Goal: Information Seeking & Learning: Learn about a topic

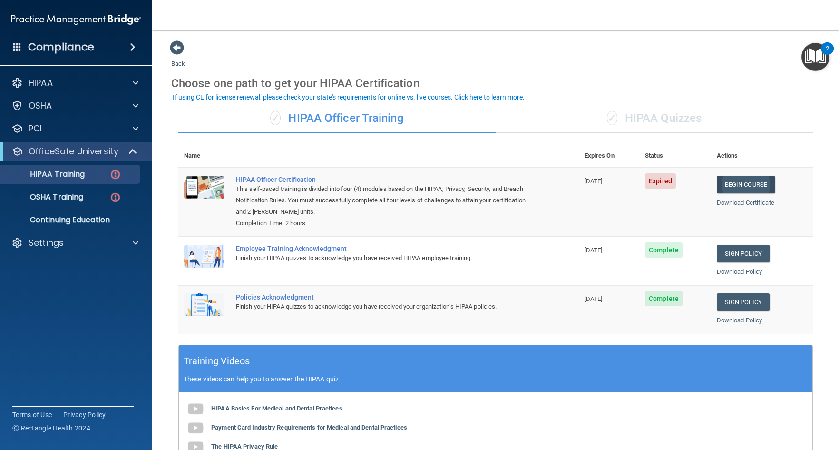
click at [728, 184] on link "Begin Course" at bounding box center [746, 185] width 58 height 18
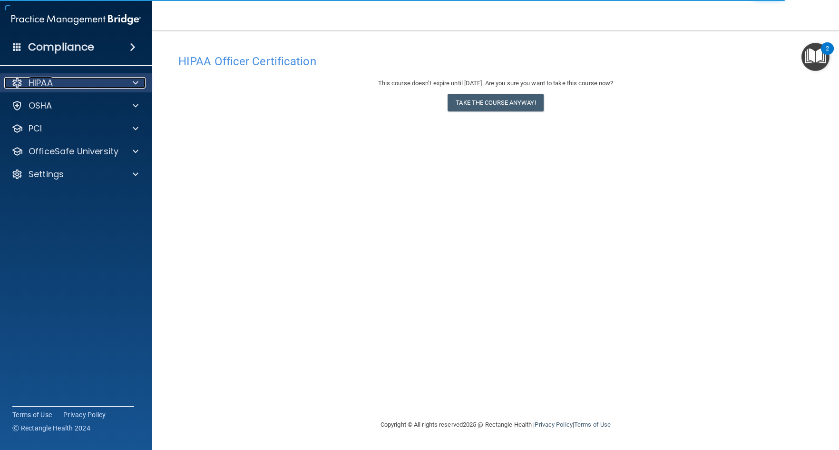
click at [47, 84] on p "HIPAA" at bounding box center [41, 82] width 24 height 11
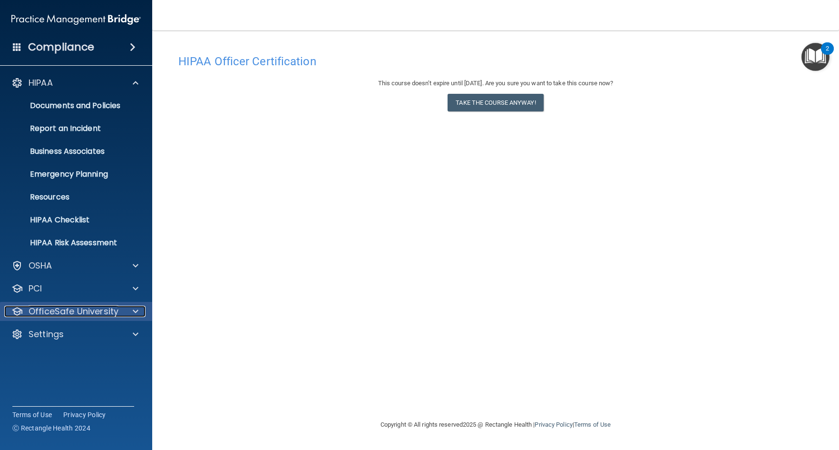
click at [73, 308] on p "OfficeSafe University" at bounding box center [74, 310] width 90 height 11
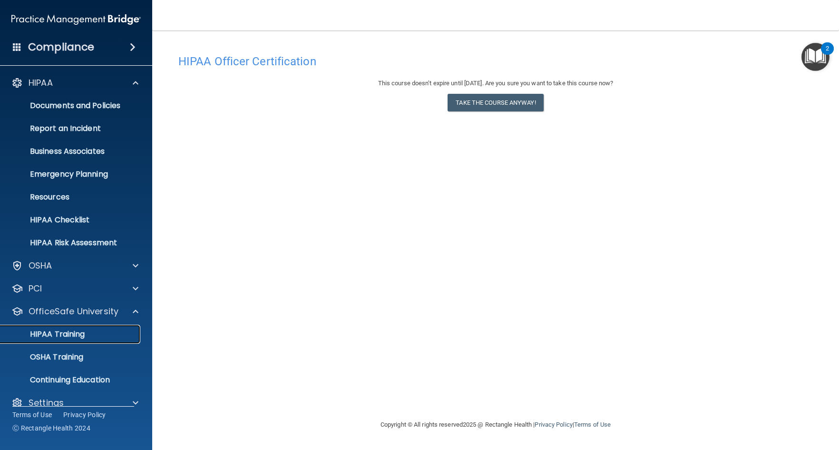
click at [77, 330] on p "HIPAA Training" at bounding box center [45, 334] width 79 height 10
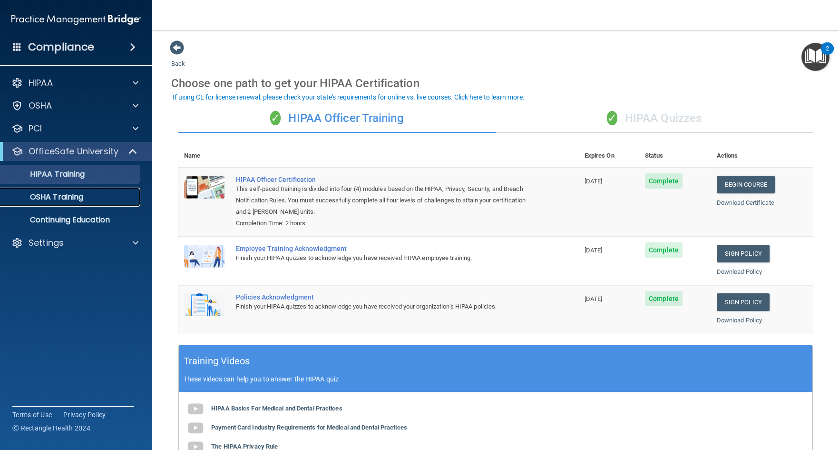
click at [73, 196] on p "OSHA Training" at bounding box center [44, 197] width 77 height 10
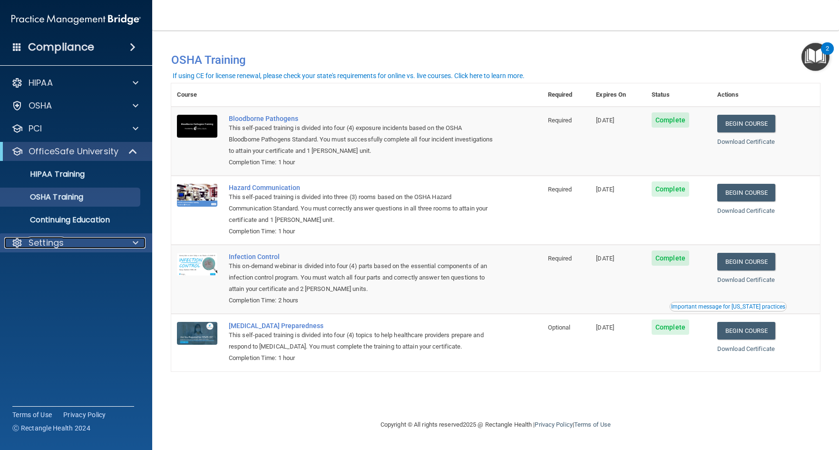
click at [82, 241] on div "Settings" at bounding box center [63, 242] width 118 height 11
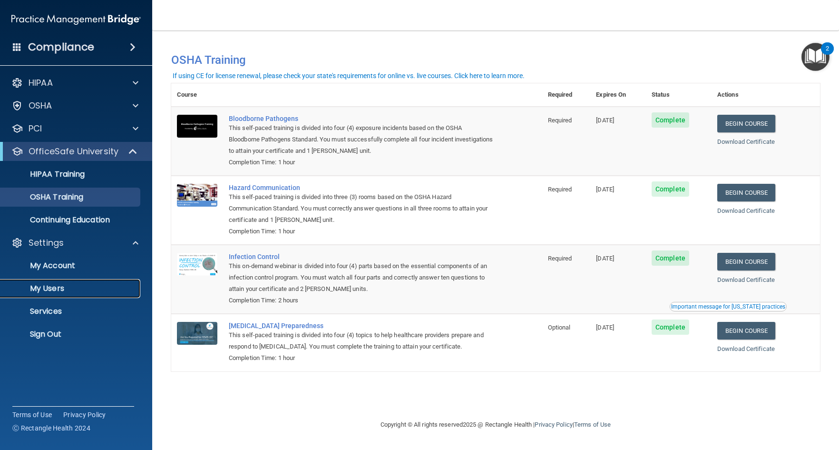
click at [46, 289] on p "My Users" at bounding box center [71, 289] width 130 height 10
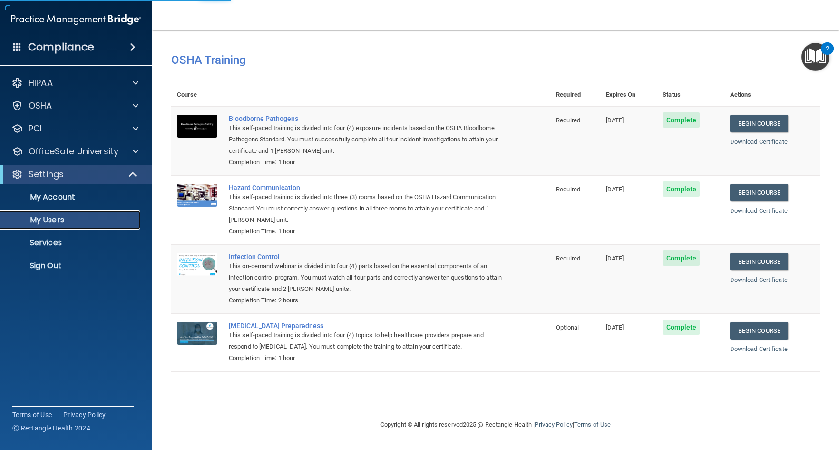
select select "20"
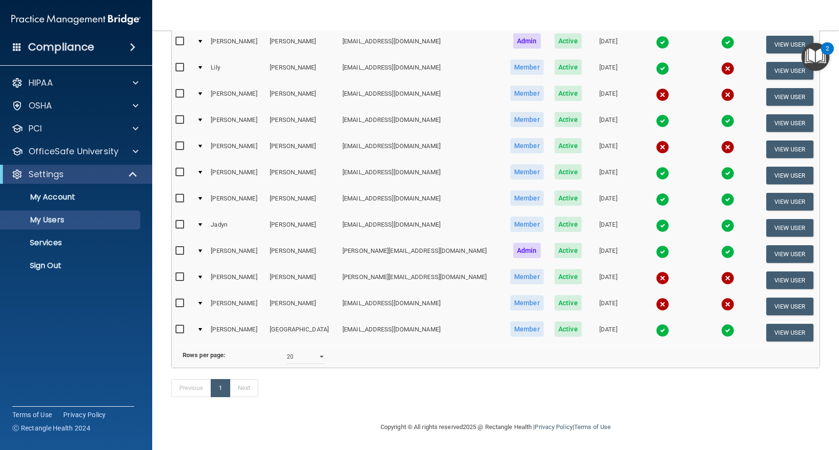
scroll to position [155, 0]
